Goal: Task Accomplishment & Management: Complete application form

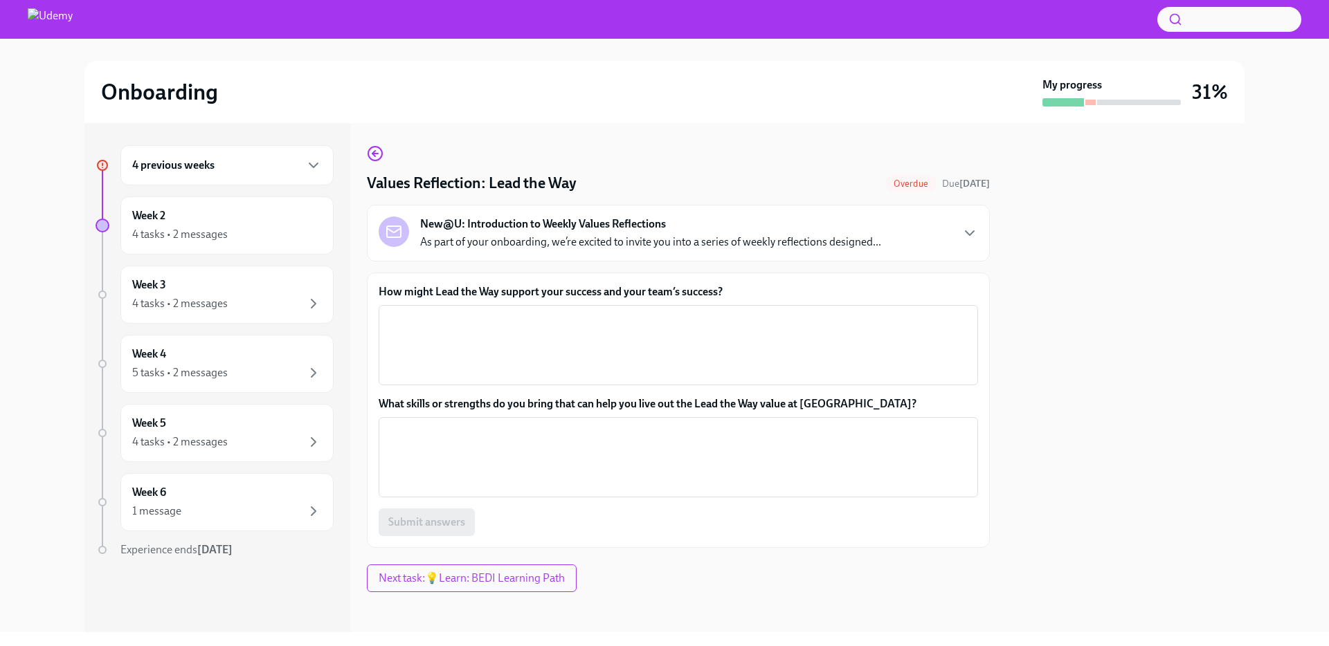
click at [678, 240] on p "As part of your onboarding, we’re excited to invite you into a series of weekly…" at bounding box center [650, 242] width 461 height 15
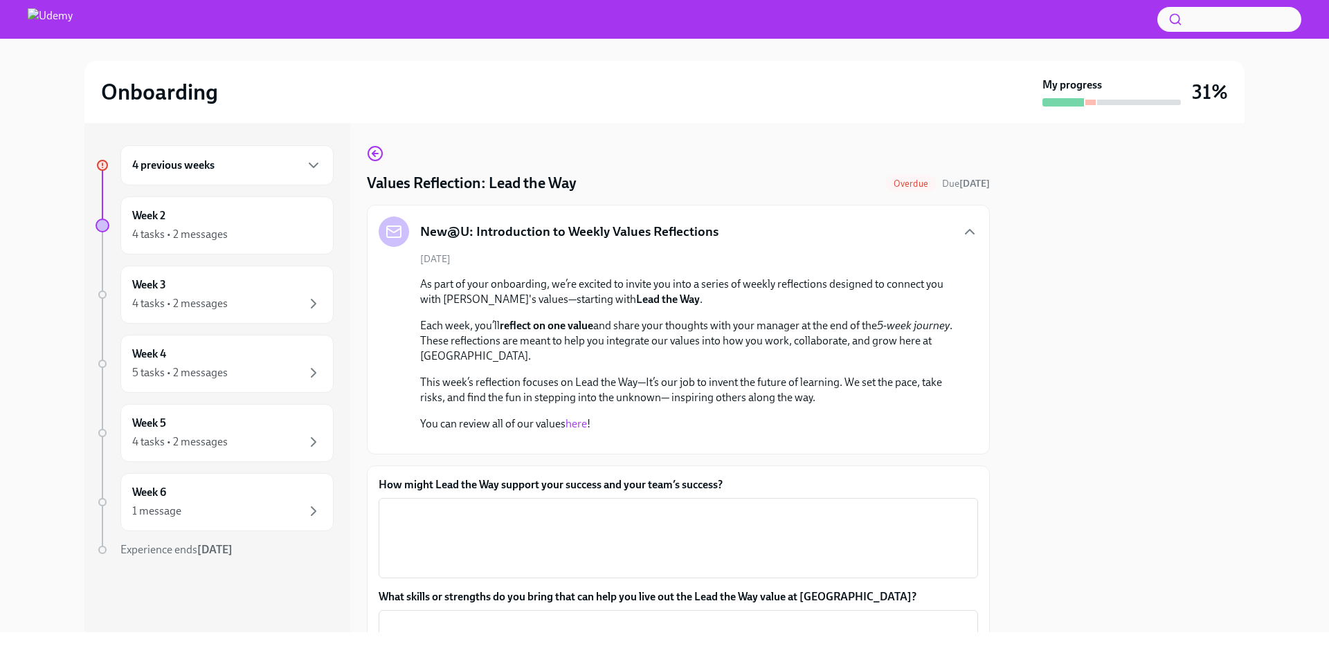
click at [790, 231] on div "New@U: Introduction to Weekly Values Reflections" at bounding box center [678, 232] width 599 height 30
click at [958, 230] on div "New@U: Introduction to Weekly Values Reflections" at bounding box center [678, 232] width 599 height 30
click at [968, 230] on icon "button" at bounding box center [969, 232] width 8 height 4
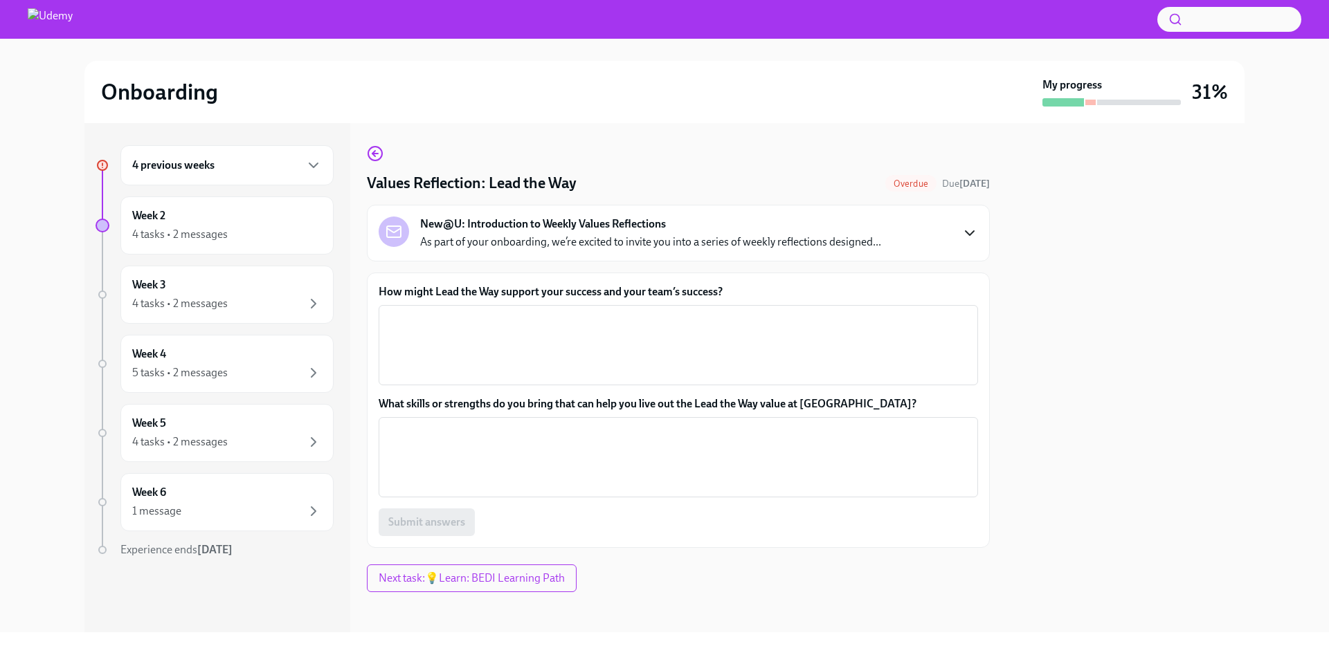
scroll to position [4, 0]
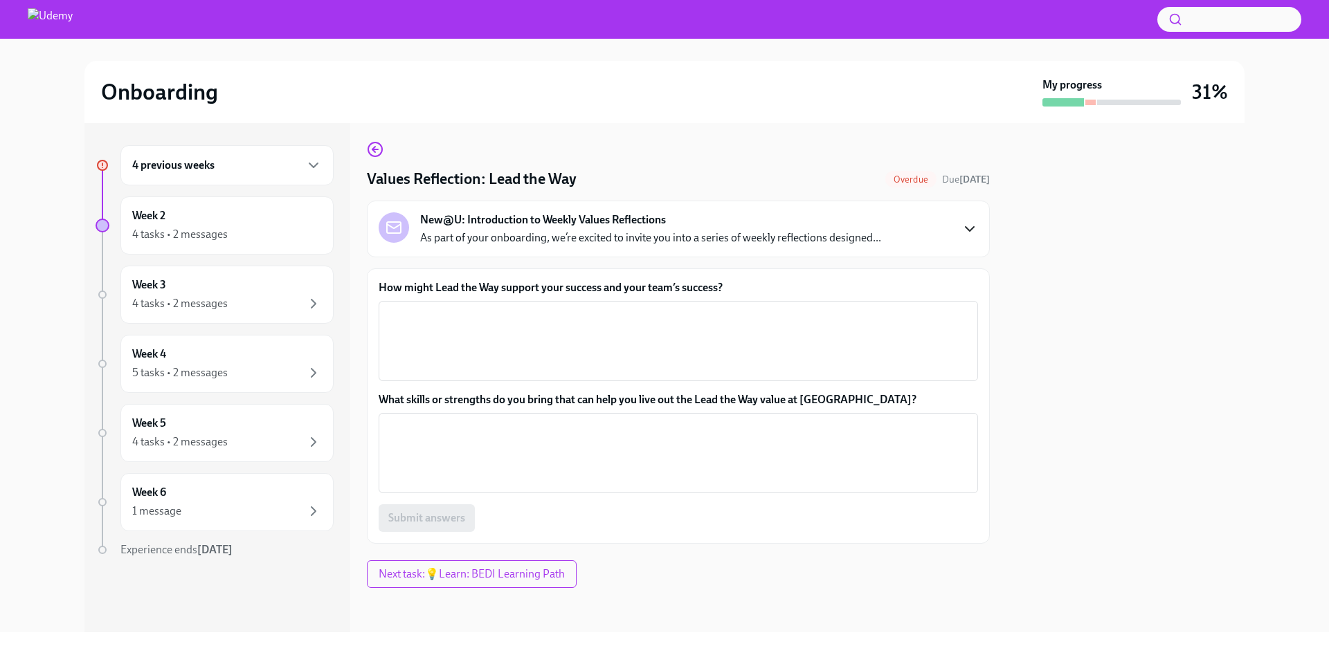
click at [487, 385] on div "How might Lead the Way support your success and your team’s success? x ​ What s…" at bounding box center [678, 406] width 599 height 252
click at [489, 338] on textarea "How might Lead the Way support your success and your team’s success?" at bounding box center [678, 341] width 583 height 66
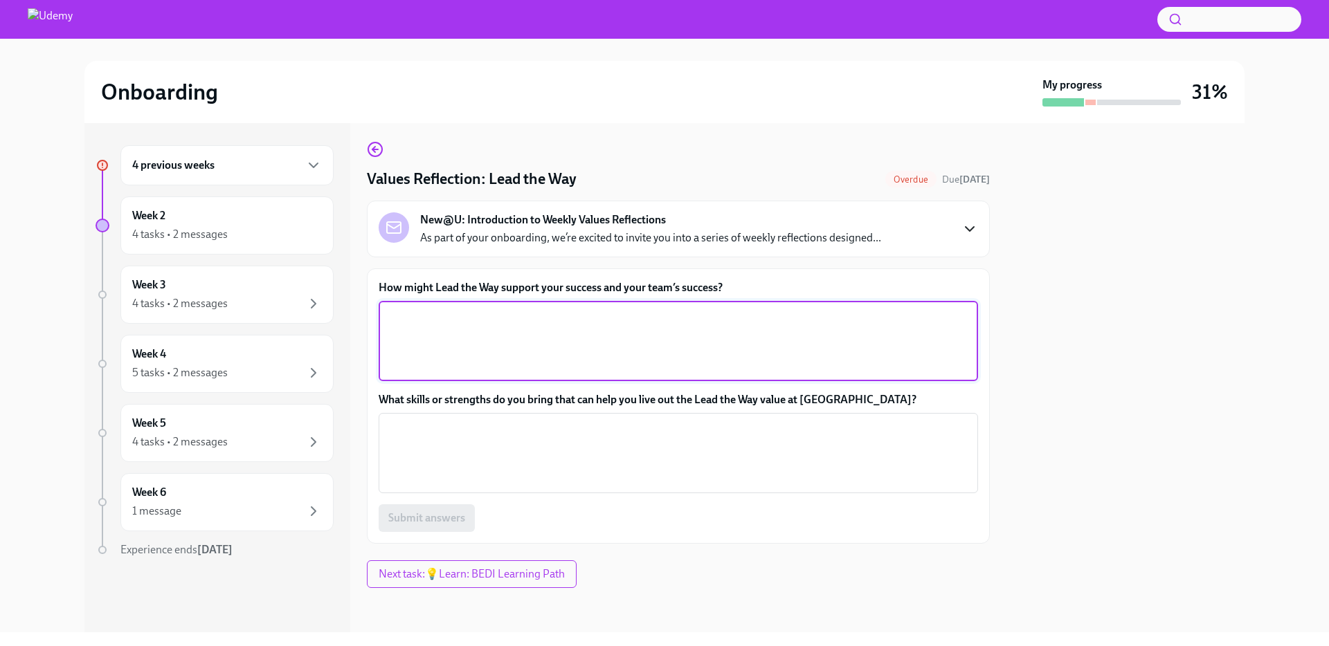
click at [208, 158] on h6 "4 previous weeks" at bounding box center [173, 165] width 82 height 15
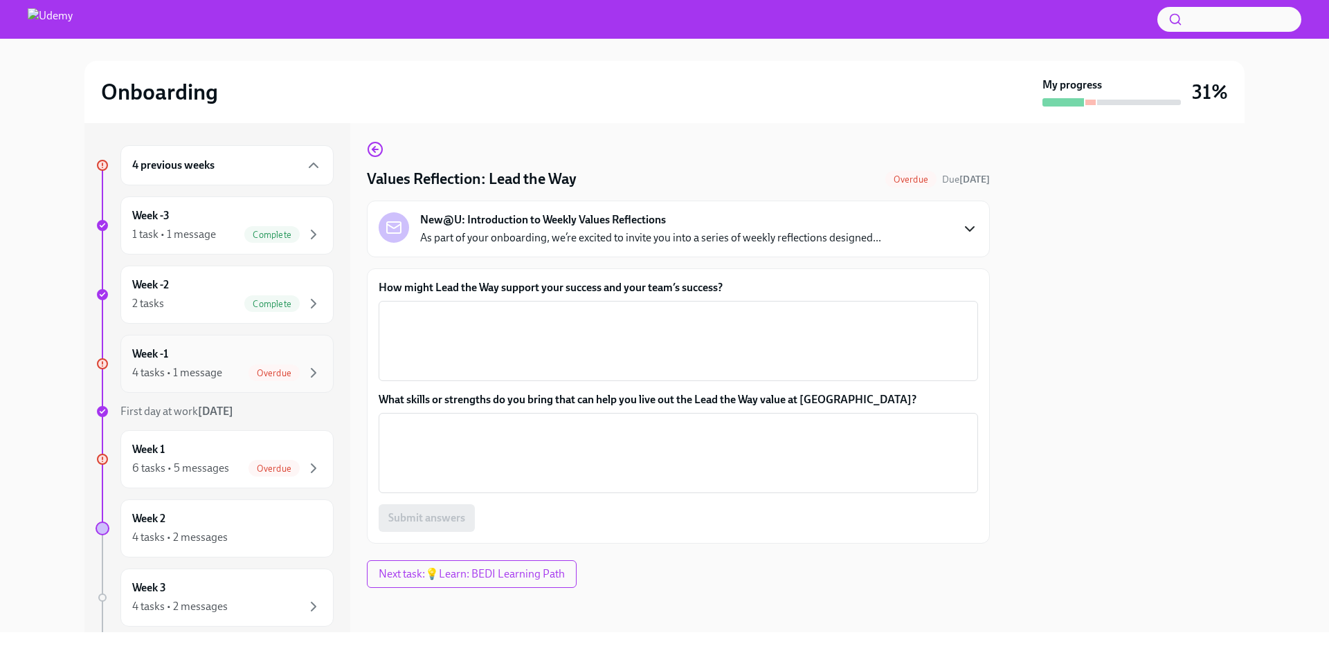
click at [233, 372] on div "4 tasks • 1 message Overdue" at bounding box center [227, 373] width 190 height 17
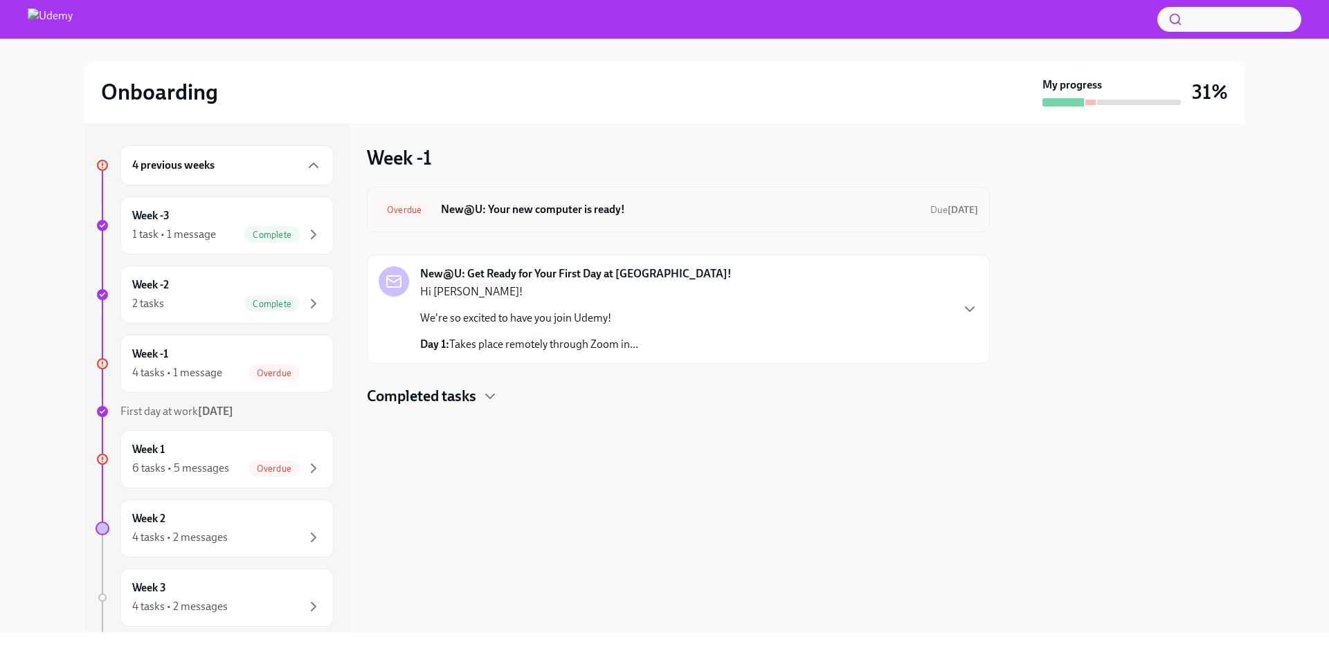
click at [491, 217] on h6 "New@U: Your new computer is ready!" at bounding box center [680, 209] width 478 height 15
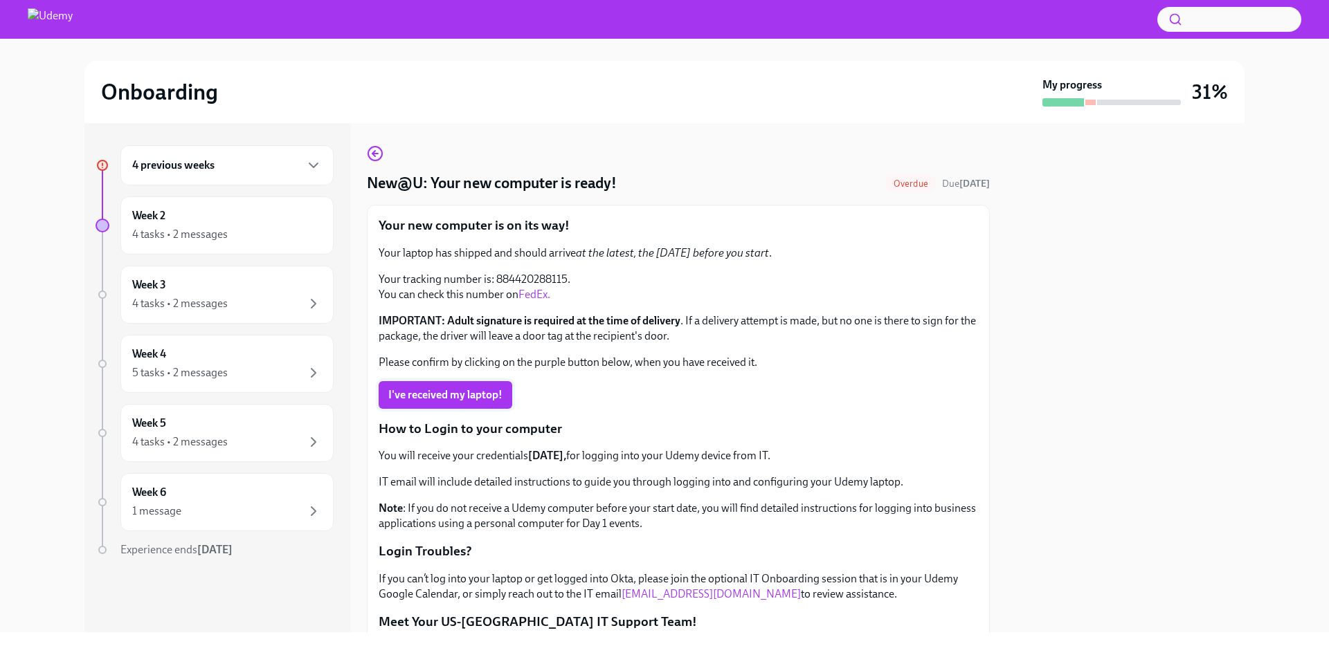
click at [456, 392] on span "I've received my laptop!" at bounding box center [445, 395] width 114 height 14
click at [172, 160] on h6 "4 previous weeks" at bounding box center [173, 165] width 82 height 15
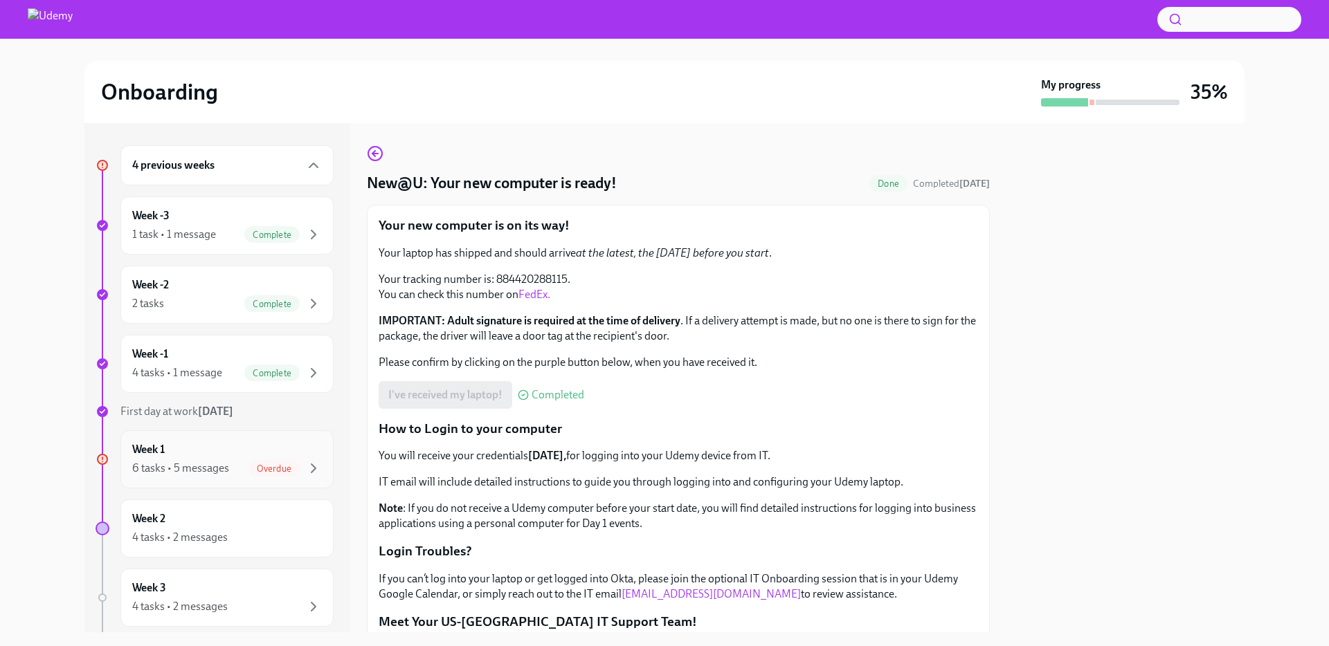
click at [211, 441] on div "Week 1 6 tasks • 5 messages Overdue" at bounding box center [226, 459] width 213 height 58
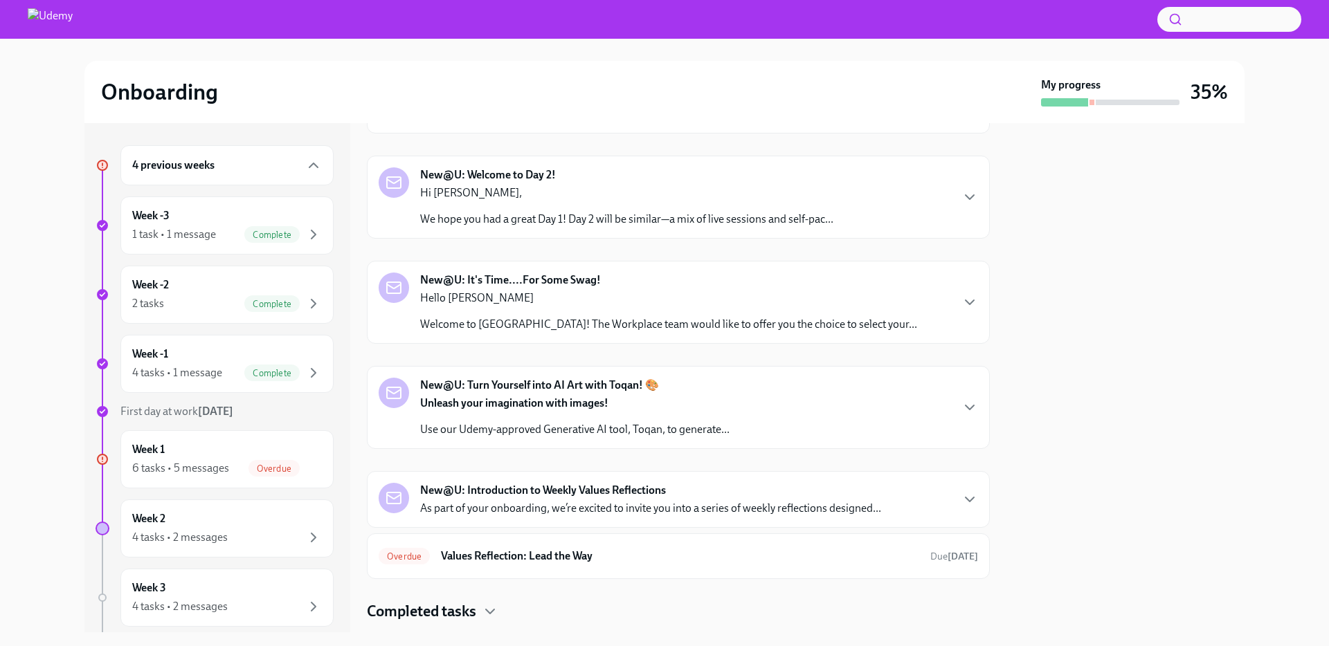
scroll to position [144, 0]
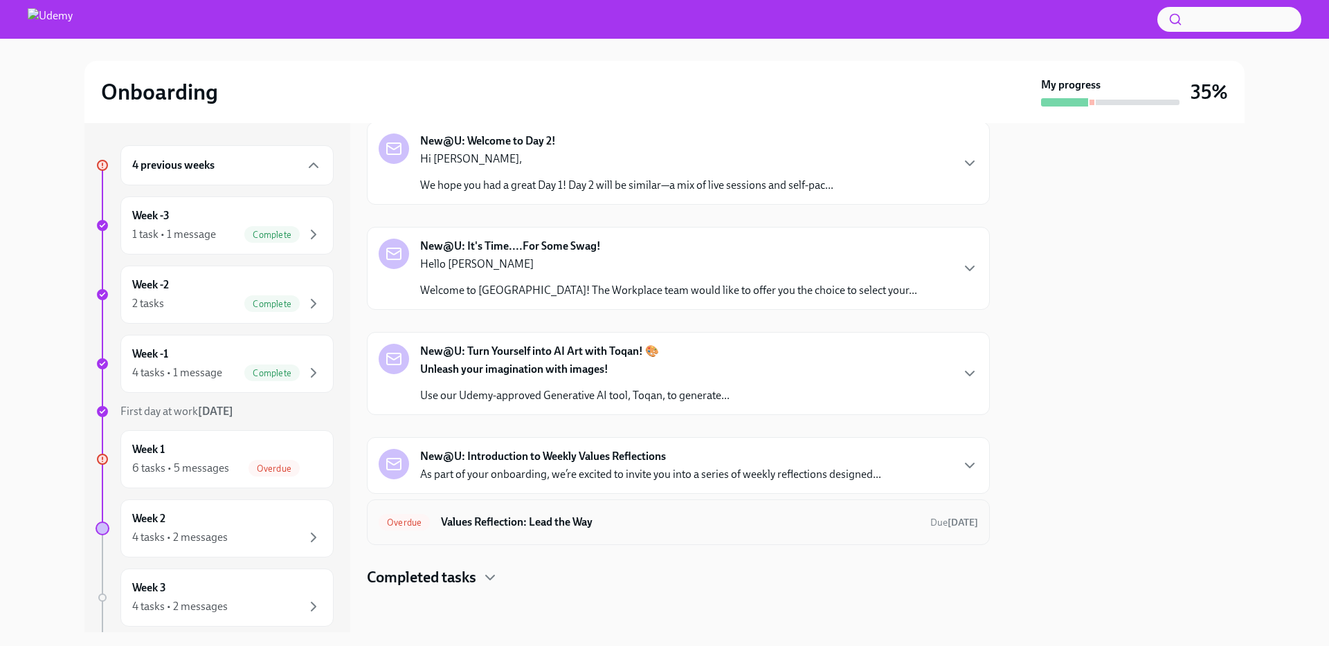
click at [516, 523] on h6 "Values Reflection: Lead the Way" at bounding box center [680, 522] width 478 height 15
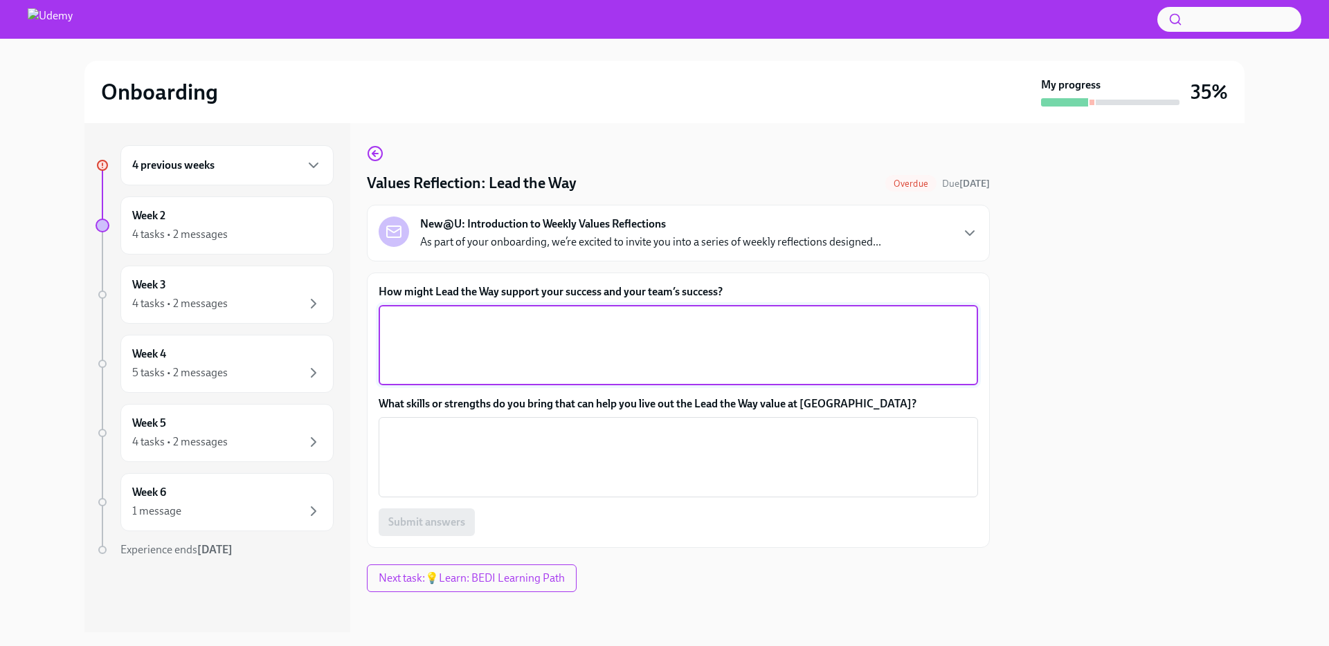
click at [546, 372] on textarea "How might Lead the Way support your success and your team’s success?" at bounding box center [678, 345] width 583 height 66
click at [591, 401] on label "What skills or strengths do you bring that can help you live out the Lead the W…" at bounding box center [678, 404] width 599 height 15
click at [591, 424] on textarea "What skills or strengths do you bring that can help you live out the Lead the W…" at bounding box center [678, 457] width 583 height 66
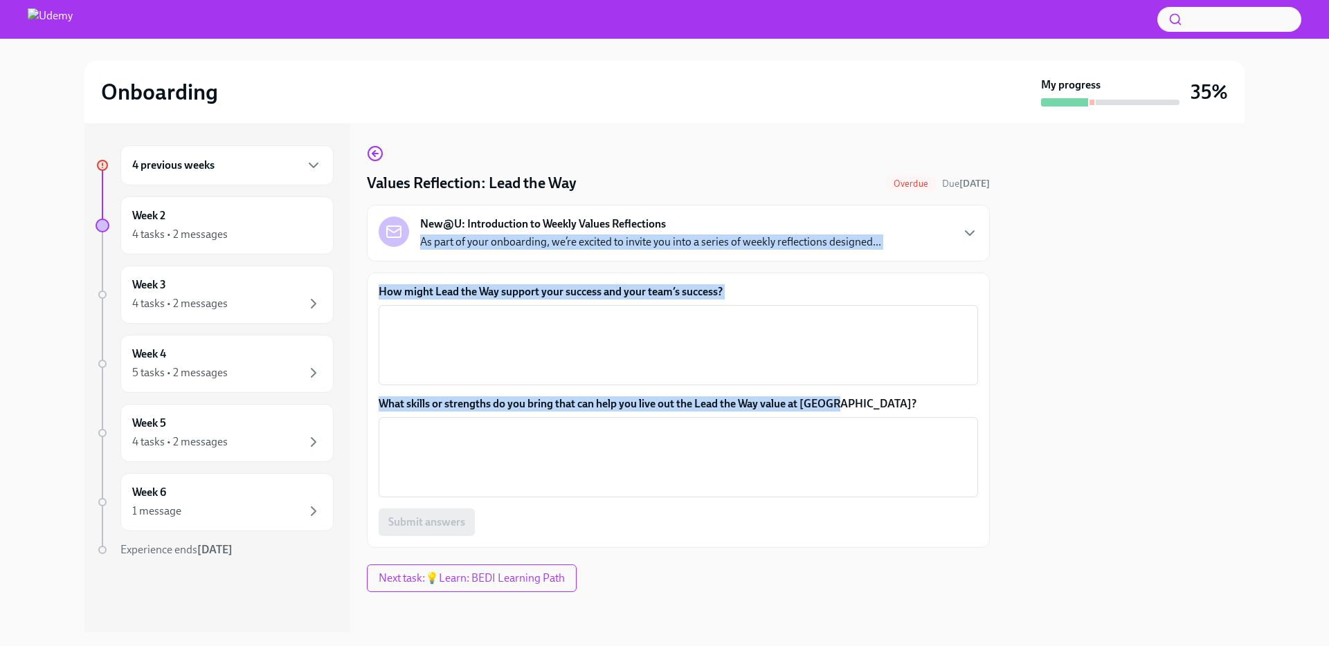
drag, startPoint x: 869, startPoint y: 406, endPoint x: 418, endPoint y: 248, distance: 477.8
click at [418, 248] on div "Values Reflection: Lead the Way Overdue Due [DATE] New@U: Introduction to Weekl…" at bounding box center [678, 346] width 623 height 403
click at [925, 235] on div "New@U: Introduction to Weekly Values Reflections As part of your onboarding, we…" at bounding box center [678, 233] width 599 height 33
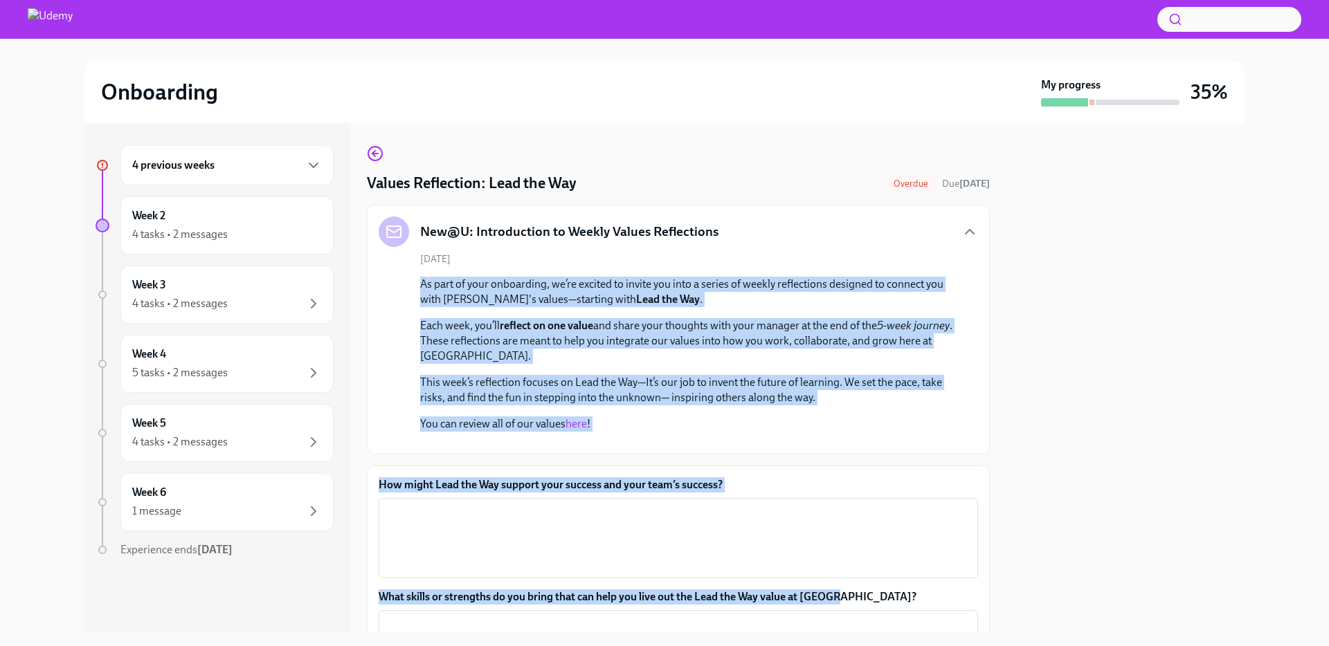
drag, startPoint x: 848, startPoint y: 401, endPoint x: 421, endPoint y: 277, distance: 444.8
click at [421, 277] on div "Values Reflection: Lead the Way Overdue Due [DATE] New@U: Introduction to Weekl…" at bounding box center [678, 443] width 623 height 596
copy div "As part of your onboarding, we’re excited to invite you into a series of weekly…"
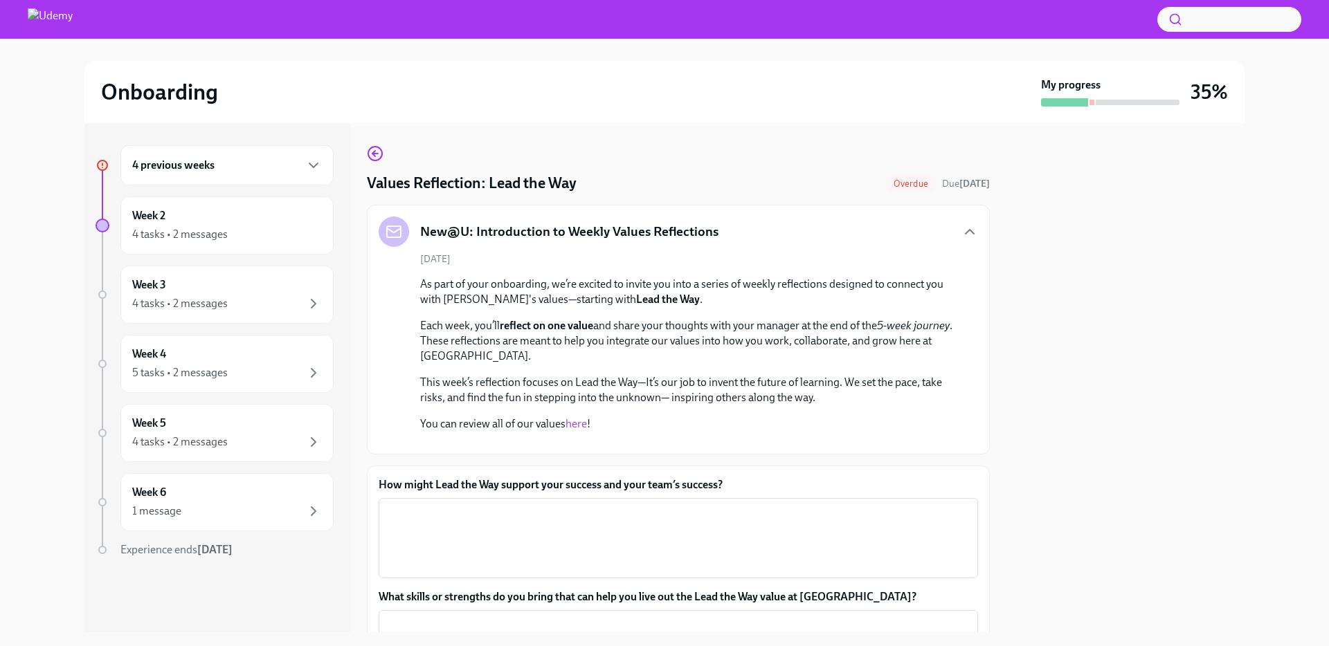
click at [447, 369] on div "As part of your onboarding, we’re excited to invite you into a series of weekly…" at bounding box center [688, 354] width 536 height 155
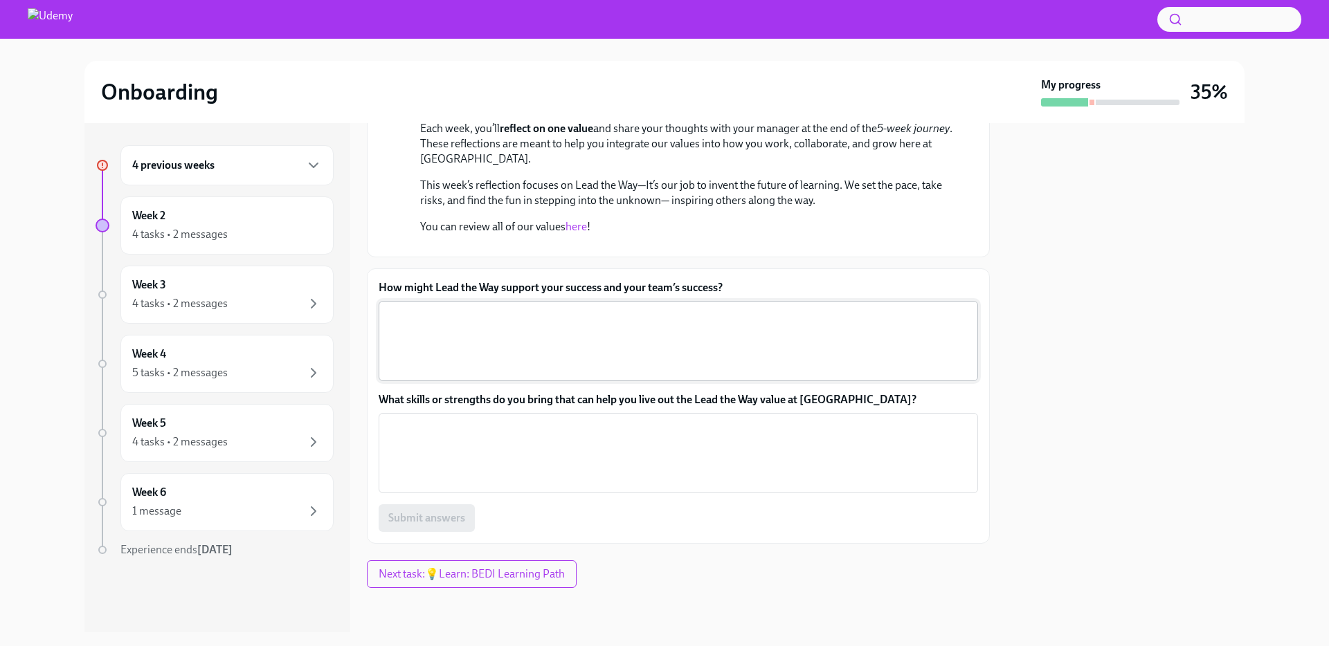
click at [681, 356] on textarea "How might Lead the Way support your success and your team’s success?" at bounding box center [678, 341] width 583 height 66
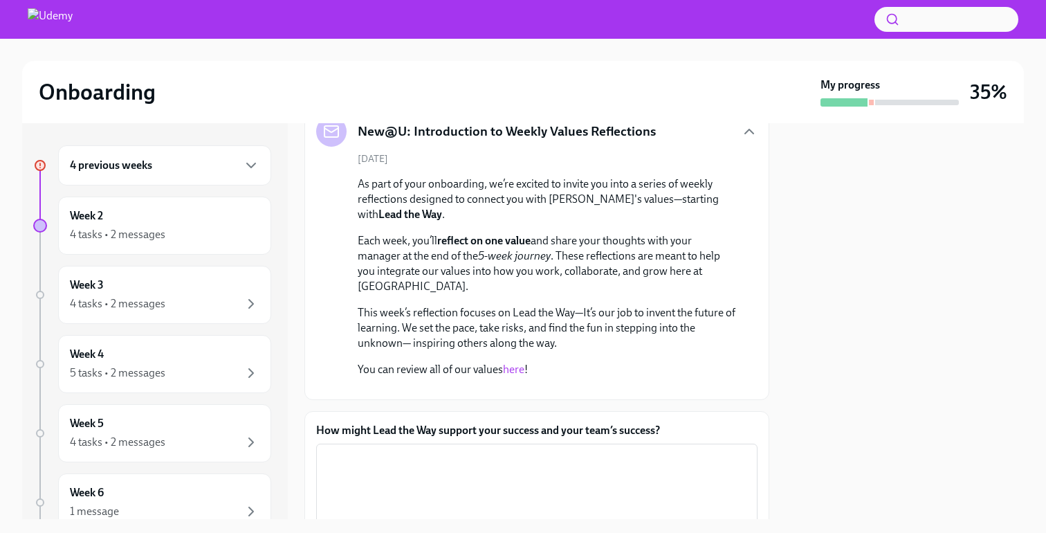
scroll to position [100, 0]
